Goal: Task Accomplishment & Management: Use online tool/utility

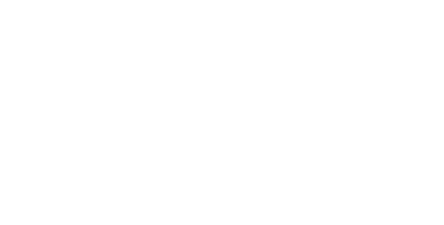
click at [290, 0] on html at bounding box center [222, 0] width 444 height 0
click at [210, 0] on html at bounding box center [222, 0] width 444 height 0
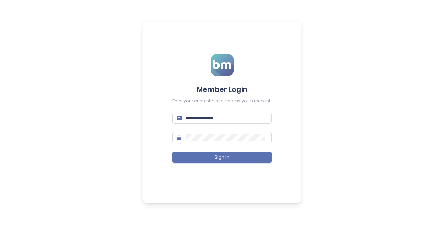
type input "**********"
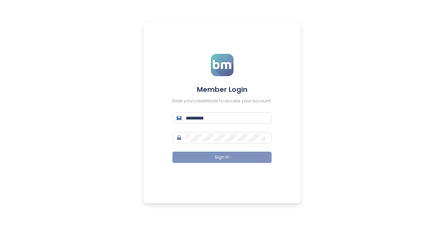
click at [256, 154] on button "Sign In" at bounding box center [221, 156] width 99 height 11
